Goal: Entertainment & Leisure: Consume media (video, audio)

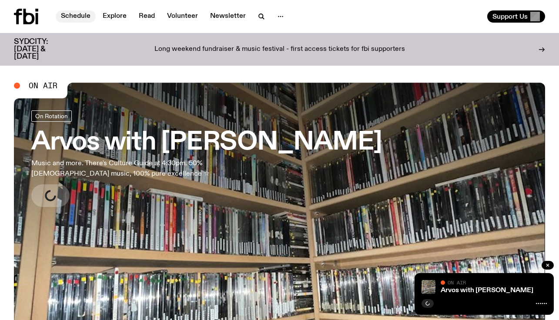
click at [85, 16] on link "Schedule" at bounding box center [76, 16] width 40 height 12
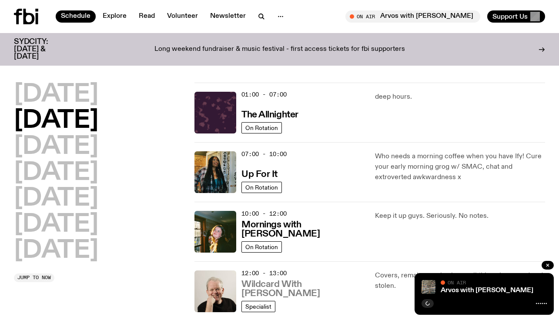
click at [281, 290] on h3 "Wildcard With [PERSON_NAME]" at bounding box center [302, 289] width 123 height 18
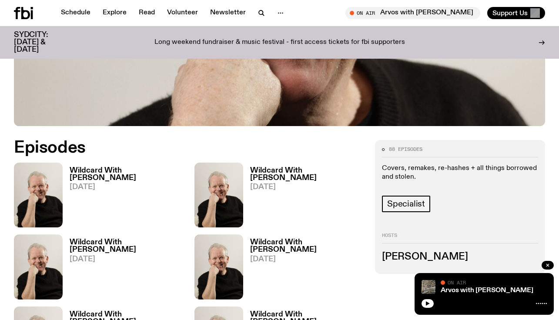
scroll to position [344, 0]
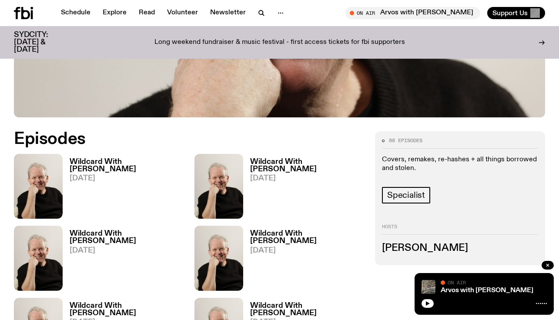
click at [108, 158] on h3 "Wildcard With [PERSON_NAME]" at bounding box center [127, 165] width 114 height 15
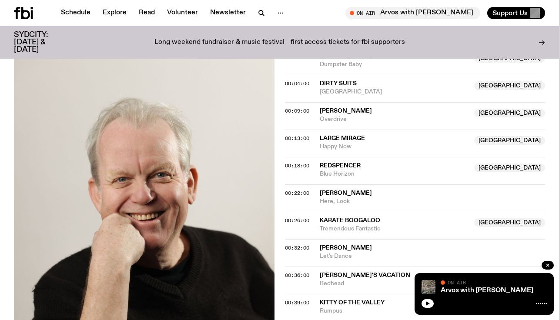
scroll to position [305, 0]
